Goal: Transaction & Acquisition: Purchase product/service

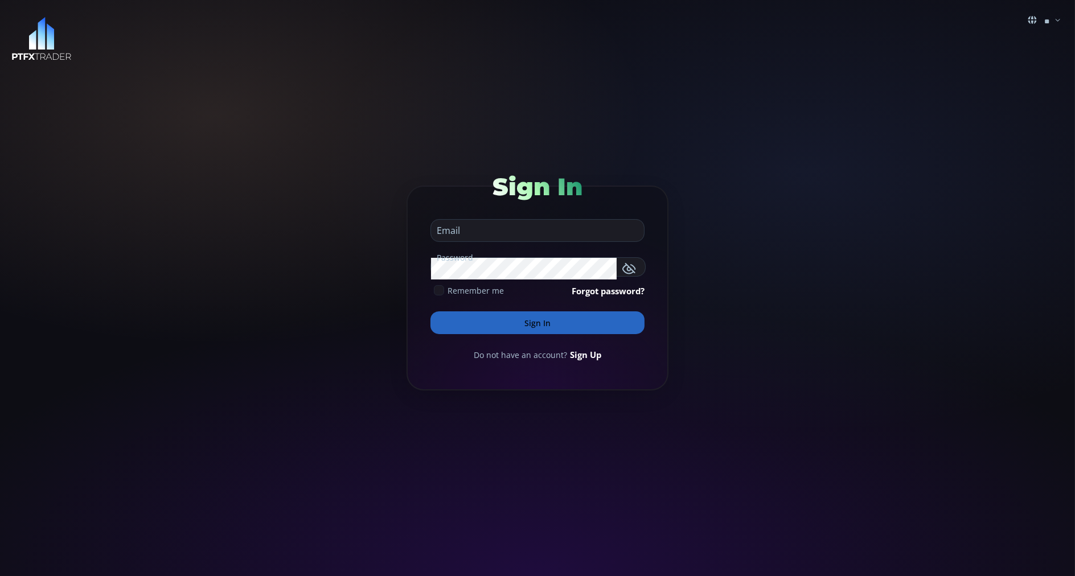
type input "**********"
click at [447, 317] on button "Sign In" at bounding box center [537, 322] width 214 height 23
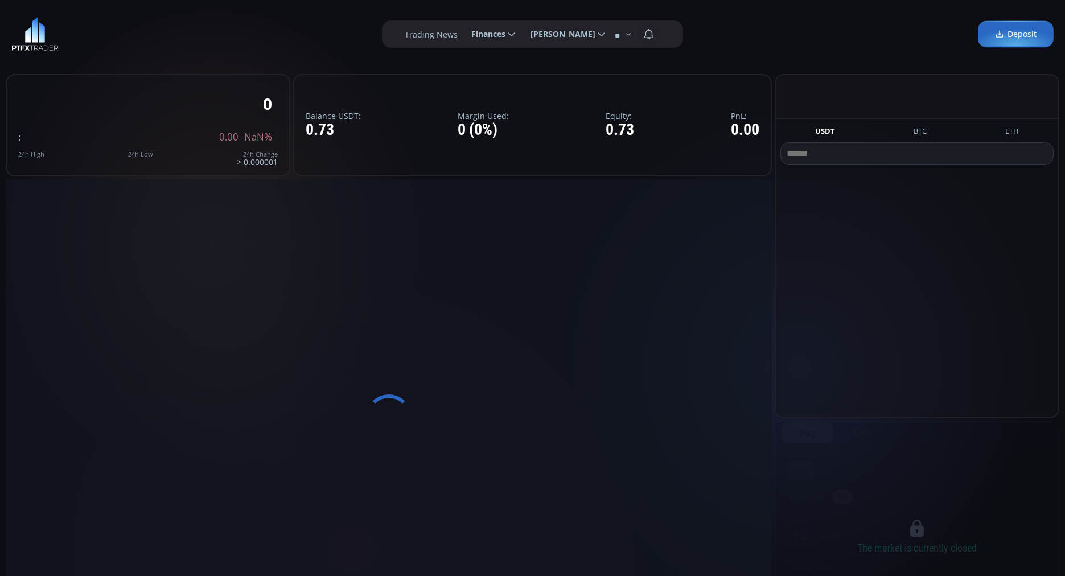
click at [447, 317] on div at bounding box center [389, 416] width 766 height 475
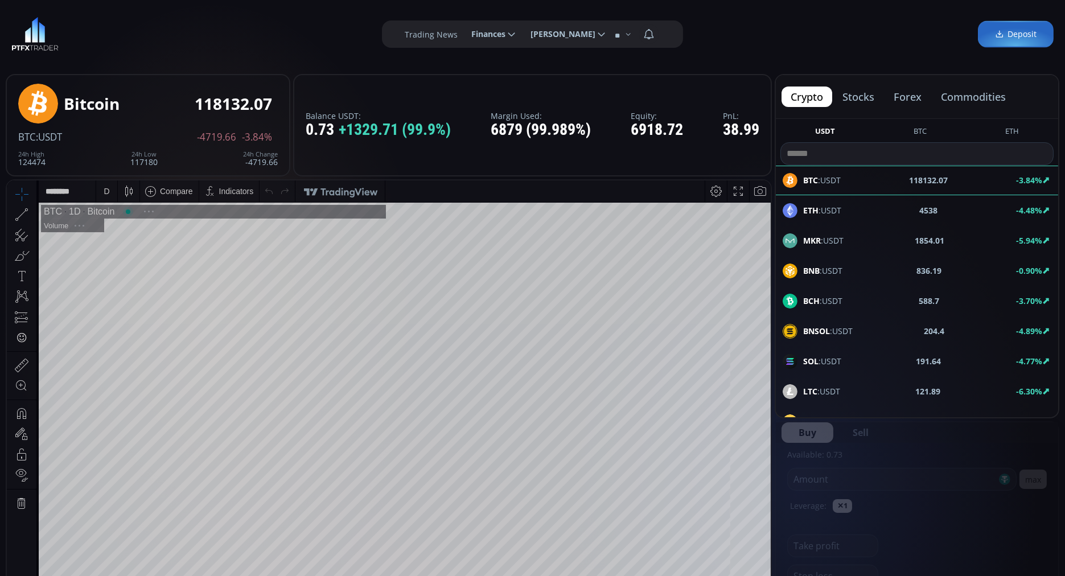
scroll to position [154, 0]
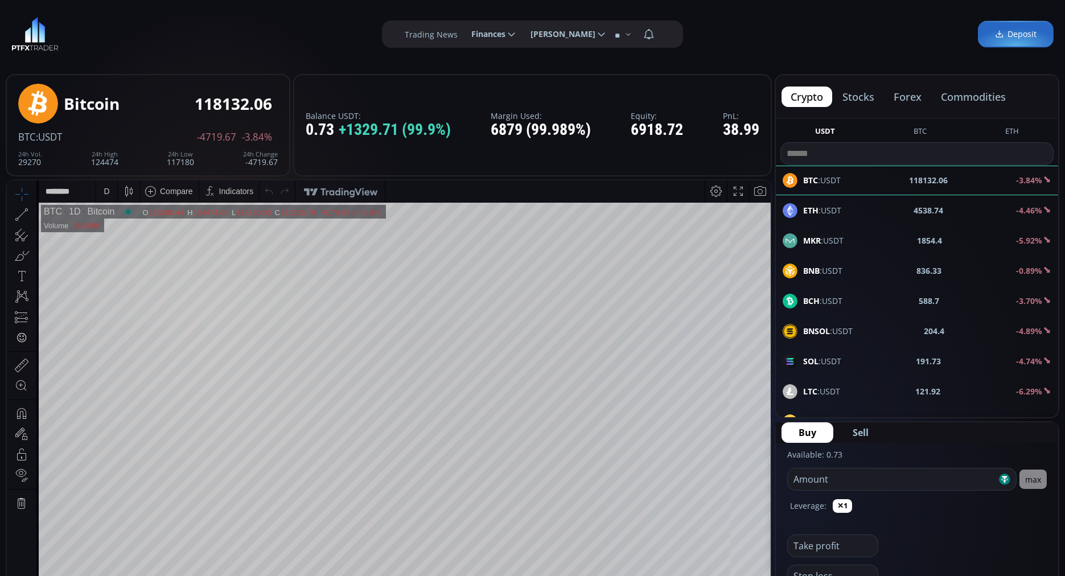
click at [967, 89] on button "commodities" at bounding box center [973, 97] width 83 height 20
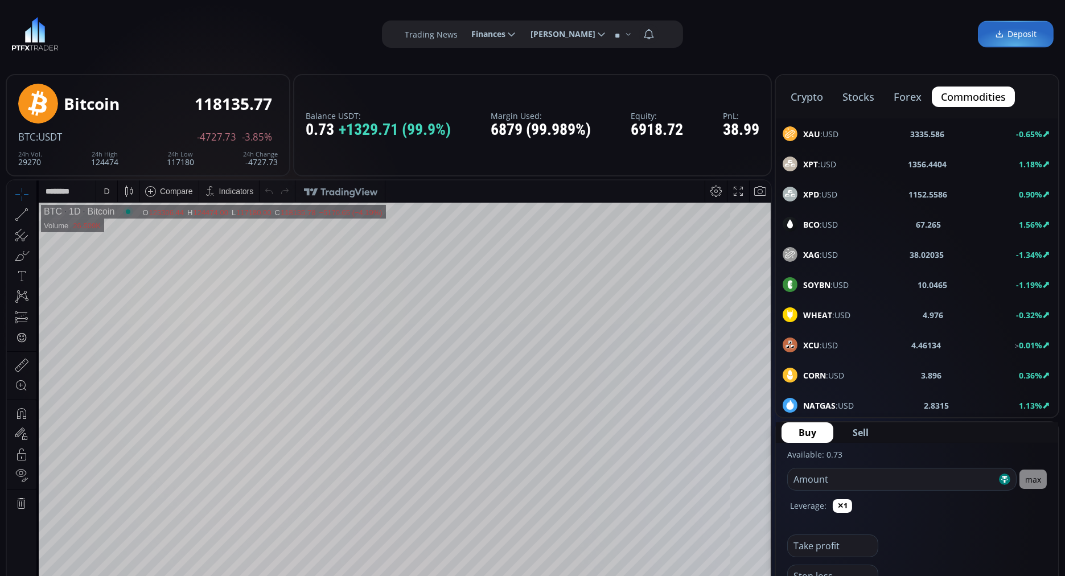
click at [820, 135] on span "XAU :USD" at bounding box center [820, 134] width 35 height 12
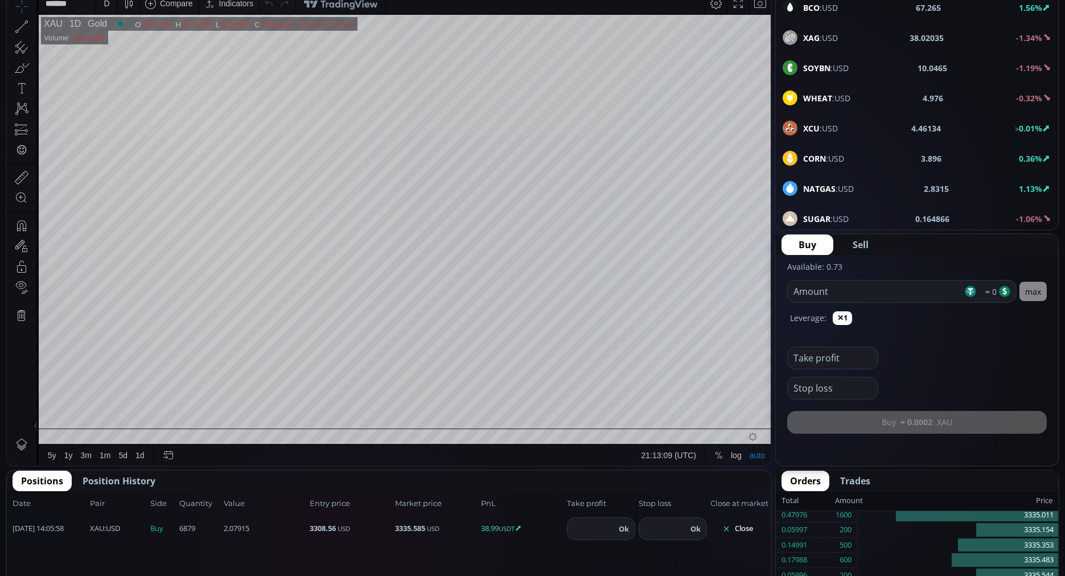
scroll to position [187, 0]
